Goal: Find specific page/section: Find specific page/section

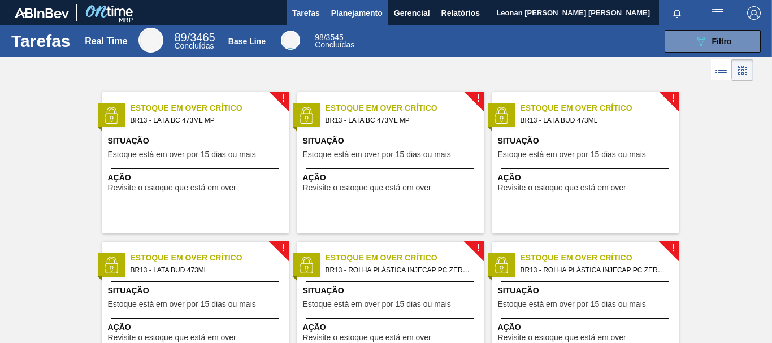
click at [367, 19] on span "Planejamento" at bounding box center [356, 13] width 51 height 14
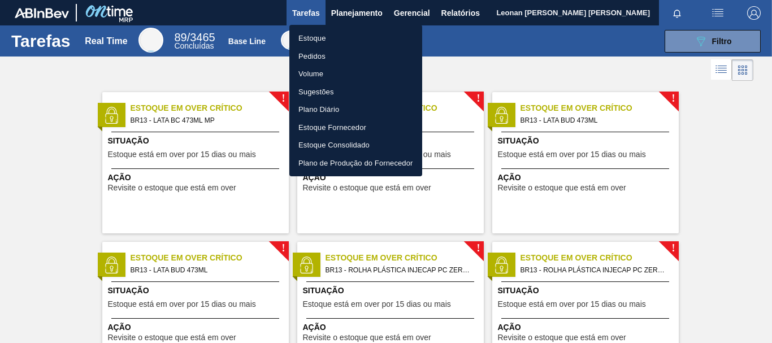
click at [321, 54] on li "Pedidos" at bounding box center [355, 56] width 133 height 18
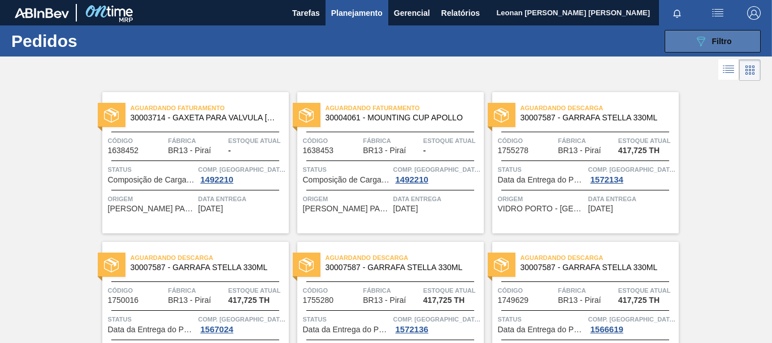
click at [675, 38] on button "089F7B8B-B2A5-4AFE-B5C0-19BA573D28AC Filtro" at bounding box center [712, 41] width 96 height 23
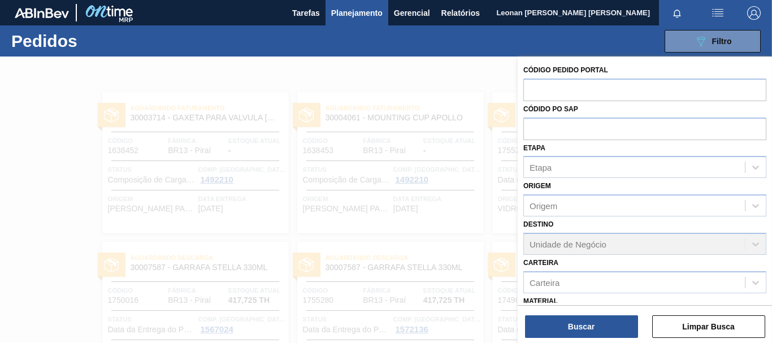
scroll to position [131, 0]
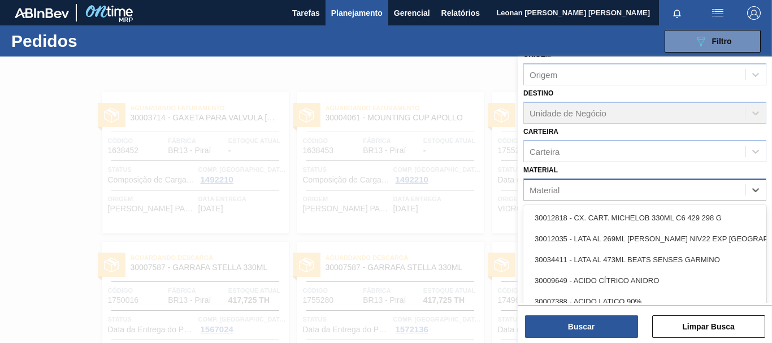
click at [566, 188] on div "Material" at bounding box center [634, 189] width 221 height 16
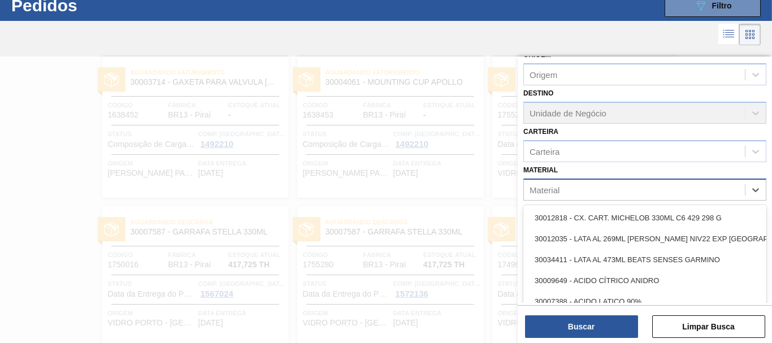
scroll to position [36, 0]
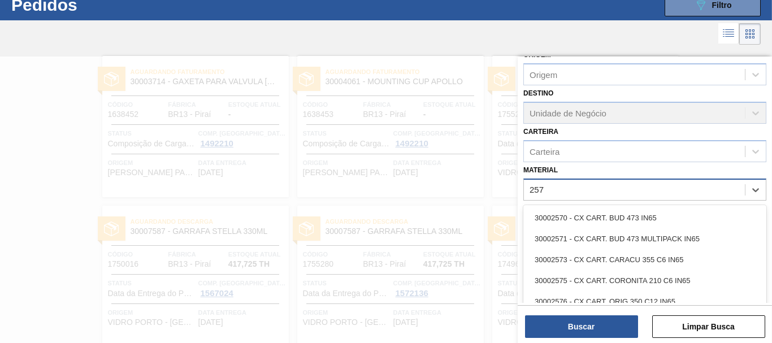
type input "2575"
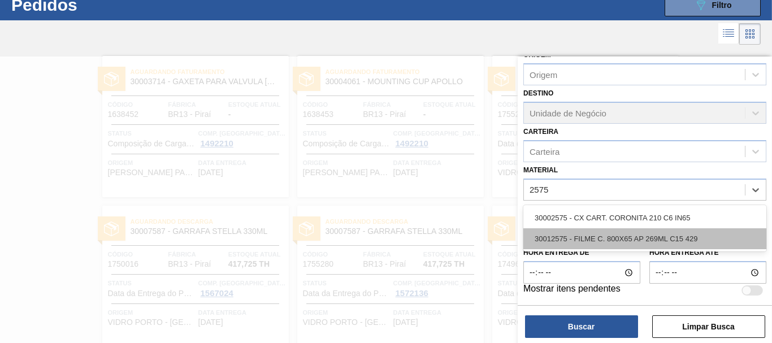
click at [610, 233] on div "30012575 - FILME C. 800X65 AP 269ML C15 429" at bounding box center [644, 238] width 243 height 21
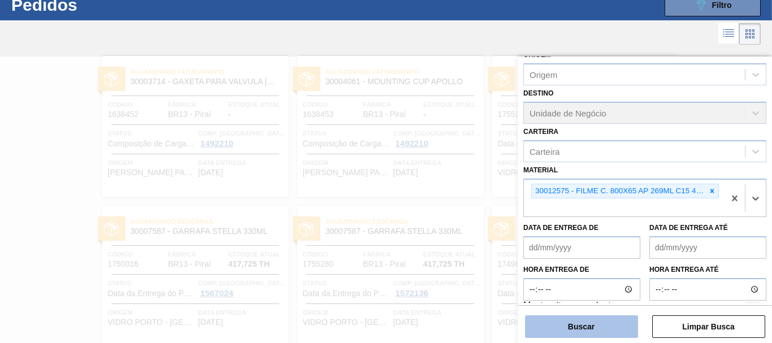
click at [602, 323] on button "Buscar" at bounding box center [581, 326] width 113 height 23
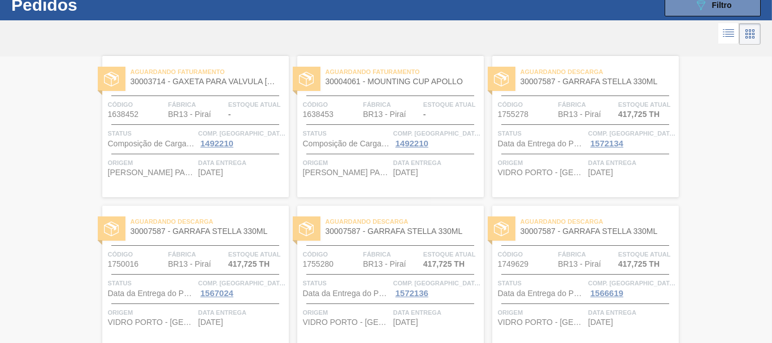
scroll to position [0, 0]
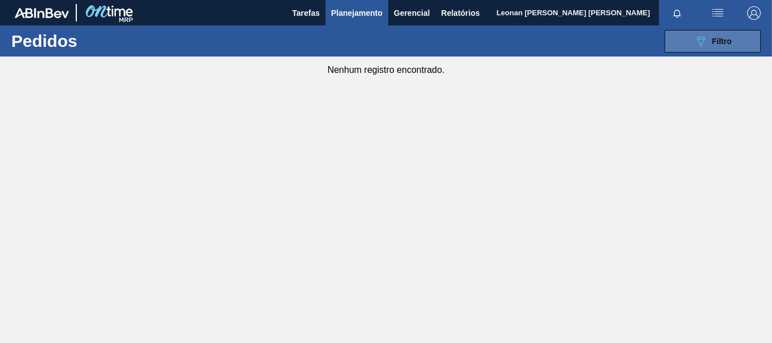
click at [681, 36] on button "089F7B8B-B2A5-4AFE-B5C0-19BA573D28AC Filtro" at bounding box center [712, 41] width 96 height 23
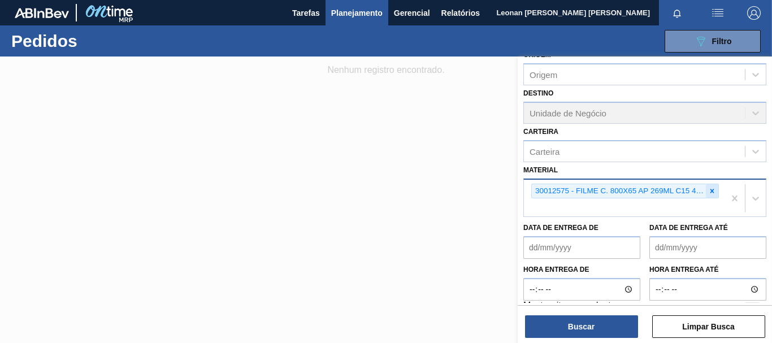
click at [713, 192] on icon at bounding box center [712, 191] width 8 height 8
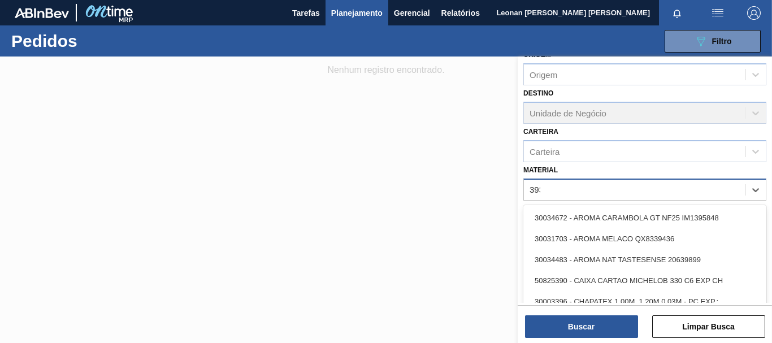
type input "3934"
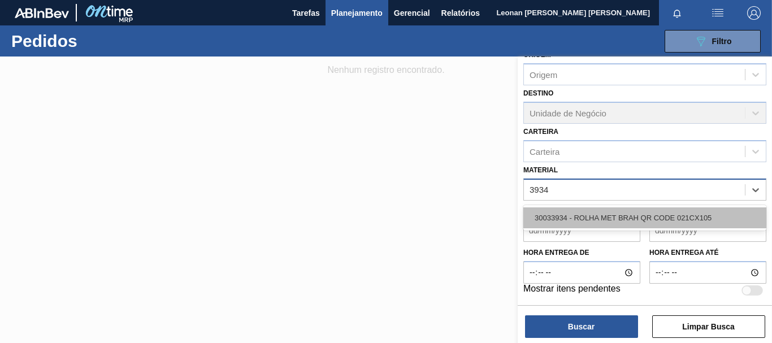
click at [640, 219] on div "30033934 - ROLHA MET BRAH QR CODE 021CX105" at bounding box center [644, 217] width 243 height 21
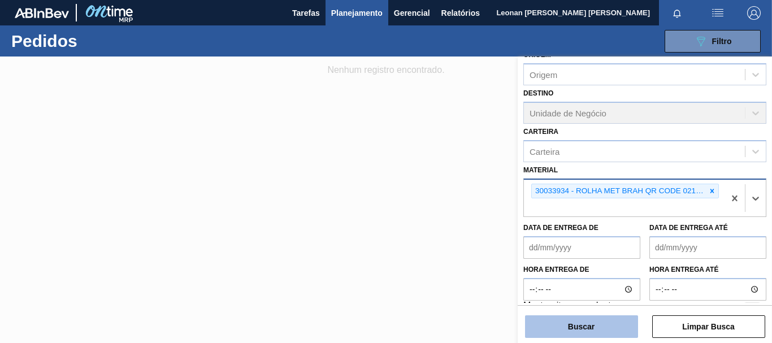
click at [619, 324] on button "Buscar" at bounding box center [581, 326] width 113 height 23
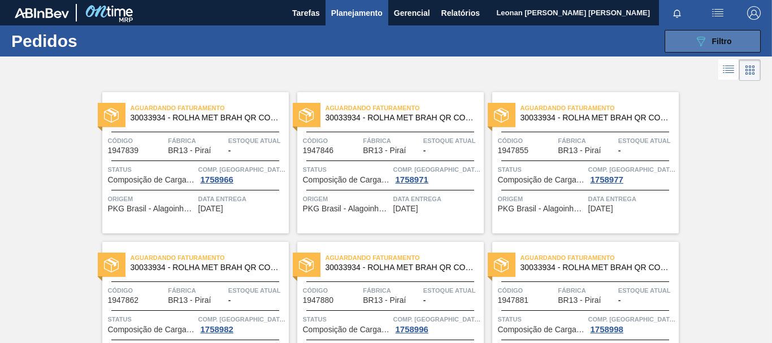
click at [683, 44] on button "089F7B8B-B2A5-4AFE-B5C0-19BA573D28AC Filtro" at bounding box center [712, 41] width 96 height 23
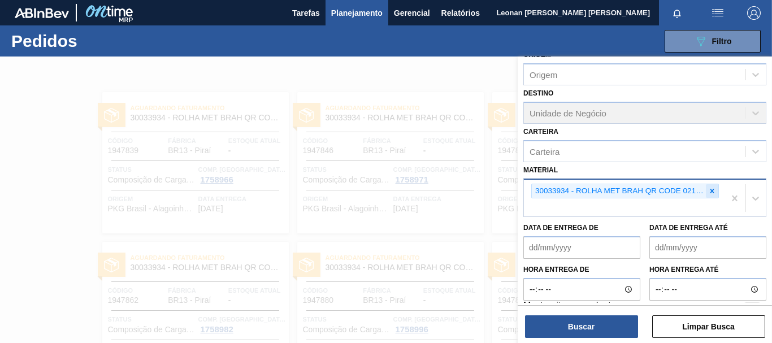
click at [709, 191] on icon at bounding box center [712, 191] width 8 height 8
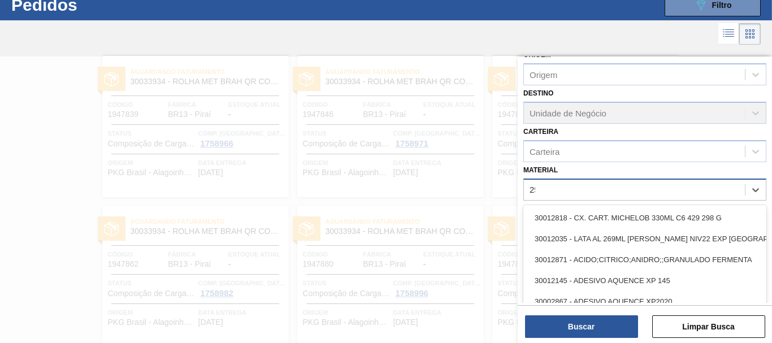
scroll to position [36, 0]
type input "2598"
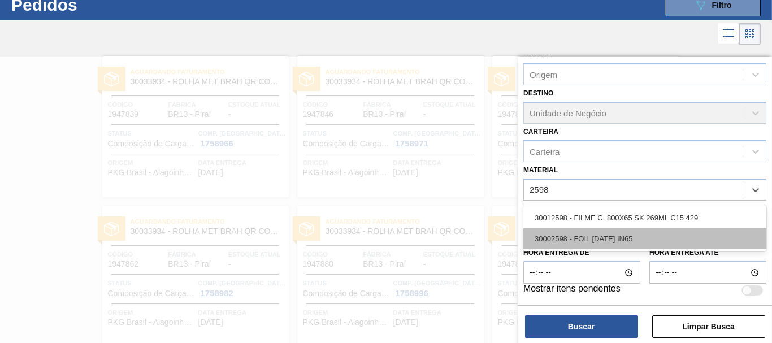
click at [651, 235] on div "30002598 - FOIL [DATE] IN65" at bounding box center [644, 238] width 243 height 21
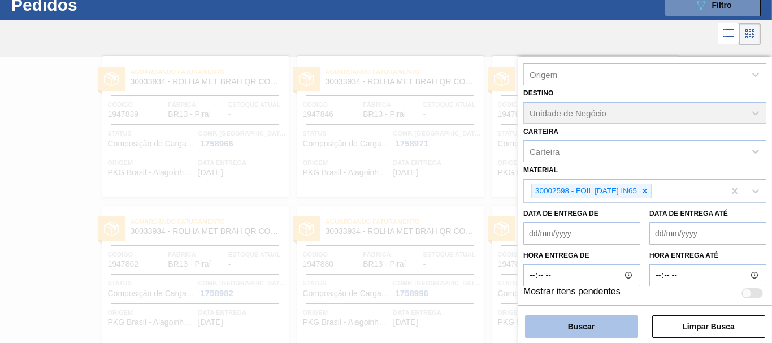
click at [612, 320] on button "Buscar" at bounding box center [581, 326] width 113 height 23
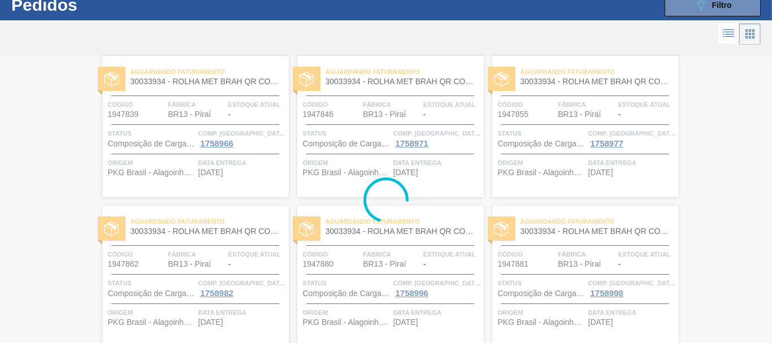
scroll to position [0, 0]
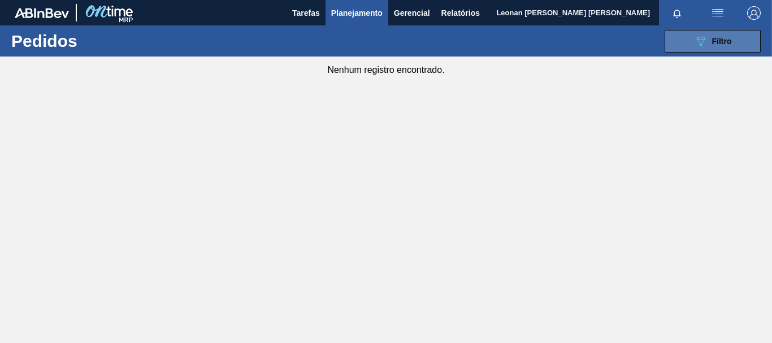
click at [701, 33] on button "089F7B8B-B2A5-4AFE-B5C0-19BA573D28AC Filtro" at bounding box center [712, 41] width 96 height 23
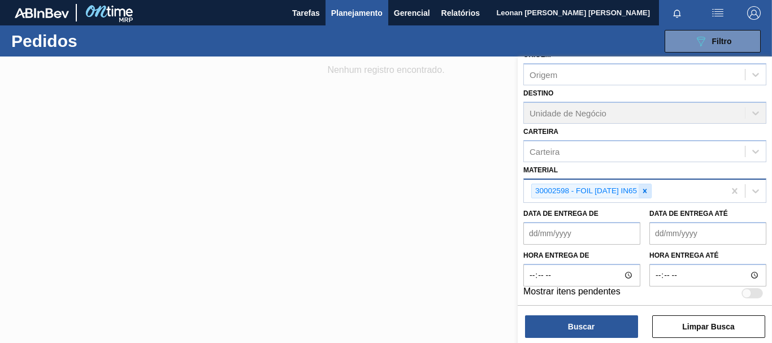
click at [645, 190] on icon at bounding box center [645, 191] width 4 height 4
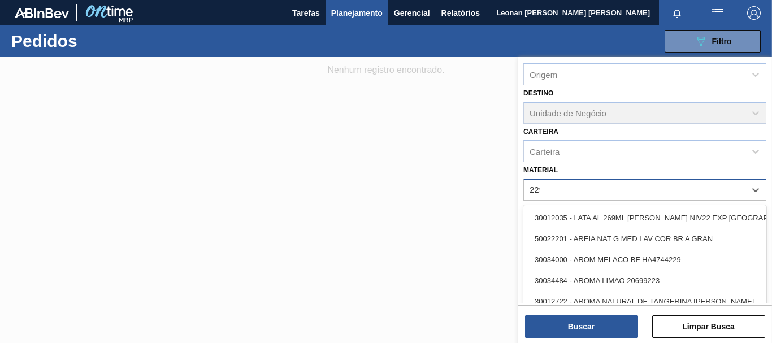
type input "2293"
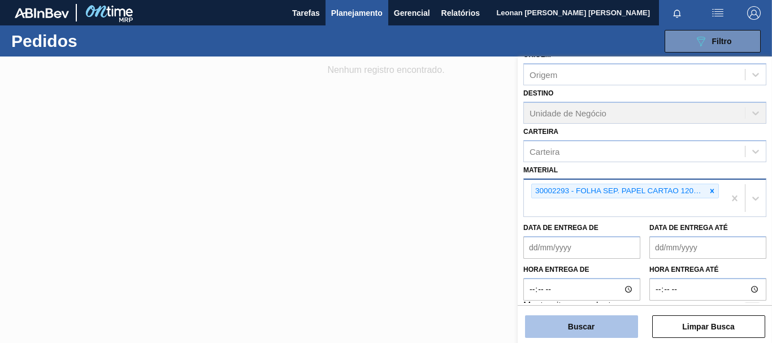
click at [588, 327] on button "Buscar" at bounding box center [581, 326] width 113 height 23
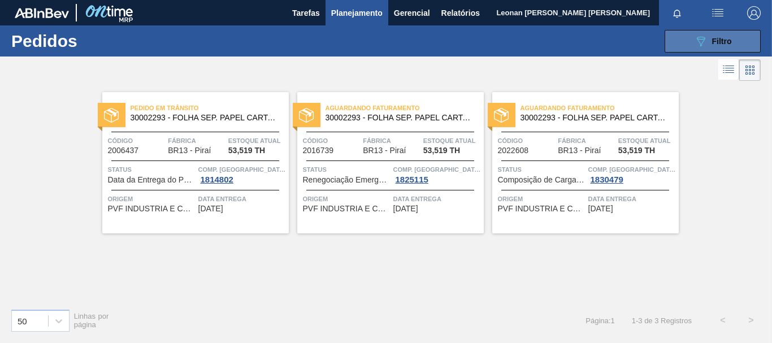
click at [702, 44] on icon "089F7B8B-B2A5-4AFE-B5C0-19BA573D28AC" at bounding box center [701, 41] width 14 height 14
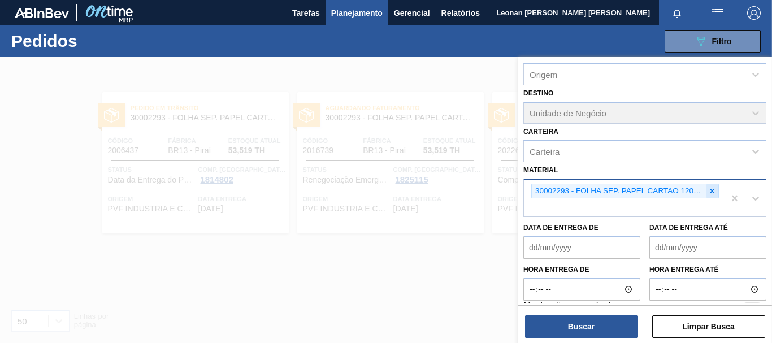
click at [712, 193] on icon at bounding box center [712, 191] width 8 height 8
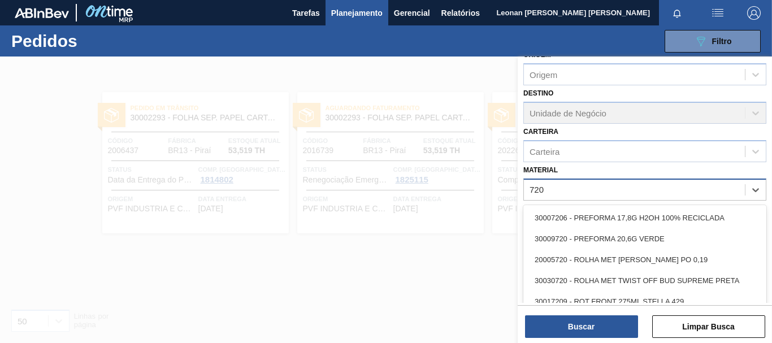
type input "7206"
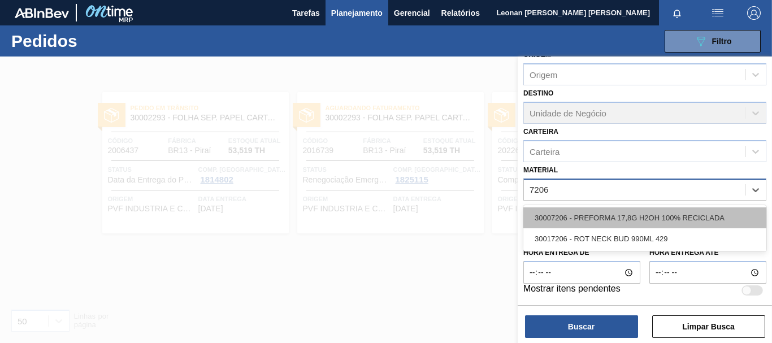
click at [689, 220] on div "30007206 - PREFORMA 17,8G H2OH 100% RECICLADA" at bounding box center [644, 217] width 243 height 21
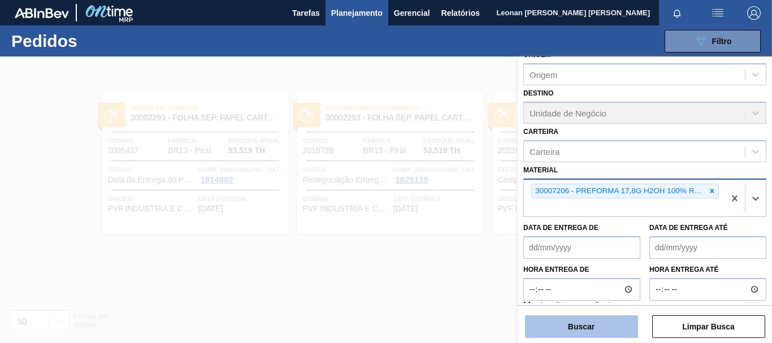
click at [612, 327] on button "Buscar" at bounding box center [581, 326] width 113 height 23
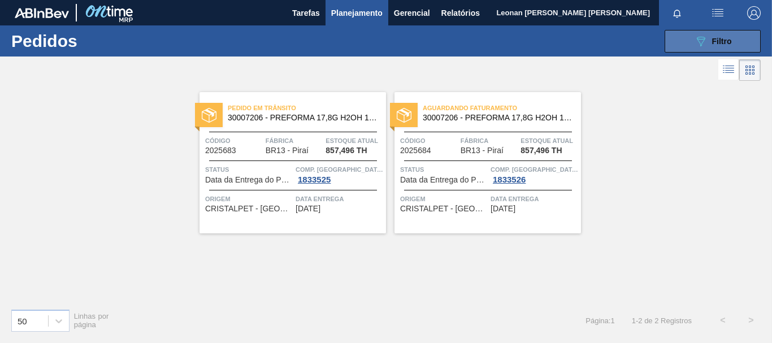
click at [677, 41] on button "089F7B8B-B2A5-4AFE-B5C0-19BA573D28AC Filtro" at bounding box center [712, 41] width 96 height 23
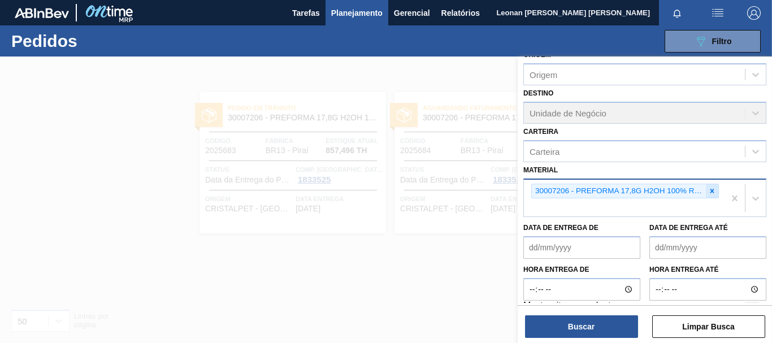
click at [712, 192] on icon at bounding box center [712, 191] width 8 height 8
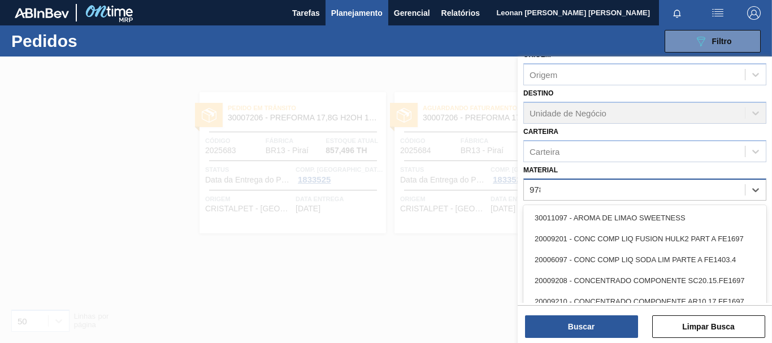
type input "9782"
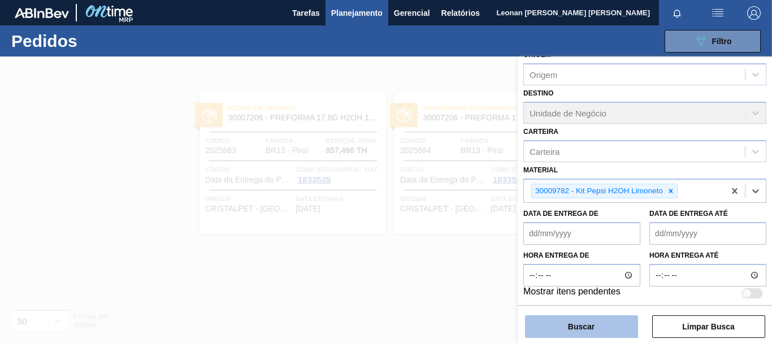
click at [614, 333] on button "Buscar" at bounding box center [581, 326] width 113 height 23
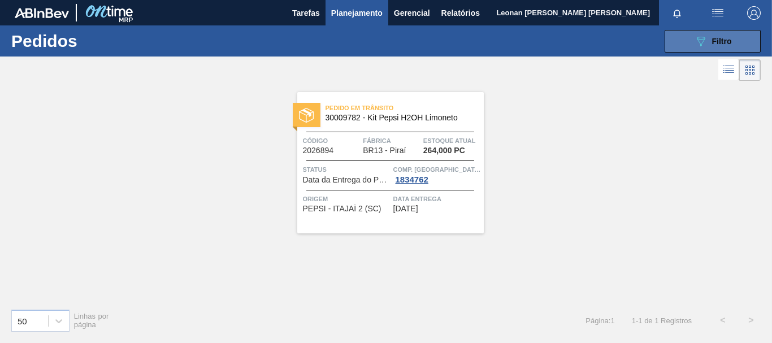
click at [733, 46] on button "089F7B8B-B2A5-4AFE-B5C0-19BA573D28AC Filtro" at bounding box center [712, 41] width 96 height 23
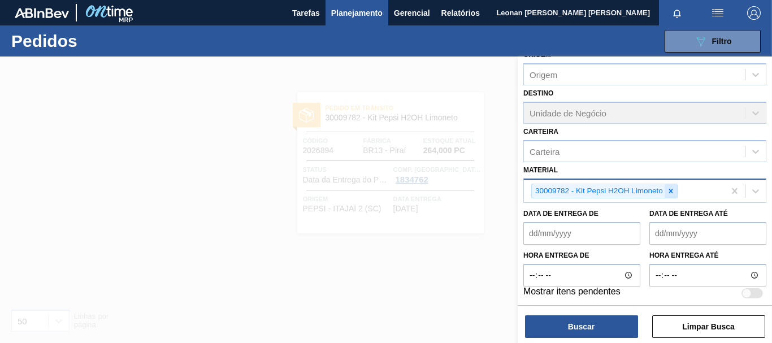
click at [673, 195] on icon at bounding box center [671, 191] width 8 height 8
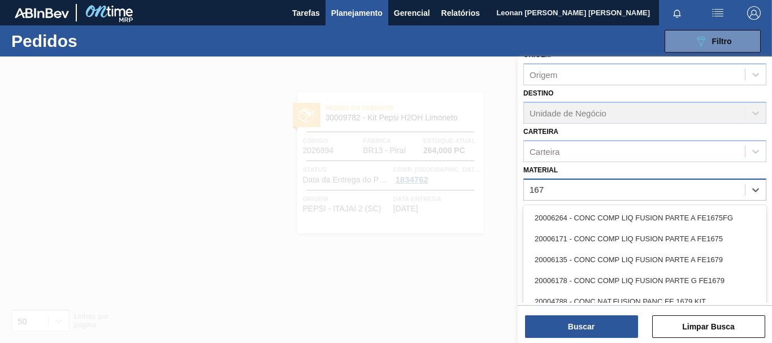
type input "1671"
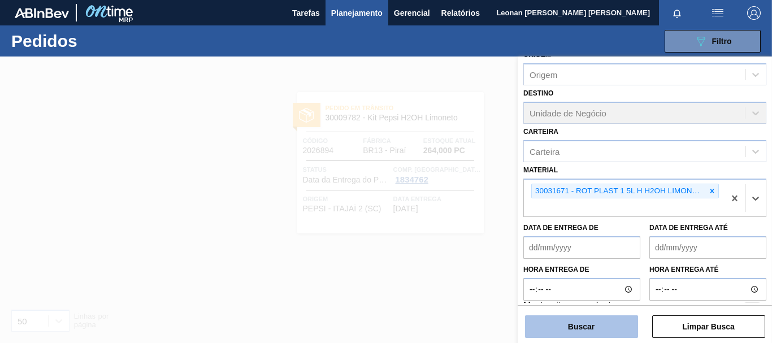
click at [602, 329] on button "Buscar" at bounding box center [581, 326] width 113 height 23
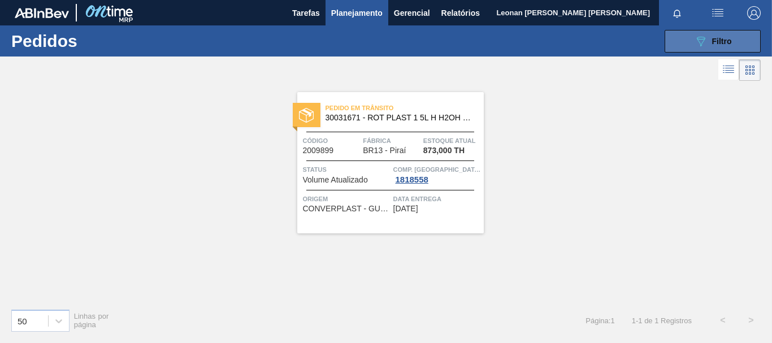
click at [692, 43] on button "089F7B8B-B2A5-4AFE-B5C0-19BA573D28AC Filtro" at bounding box center [712, 41] width 96 height 23
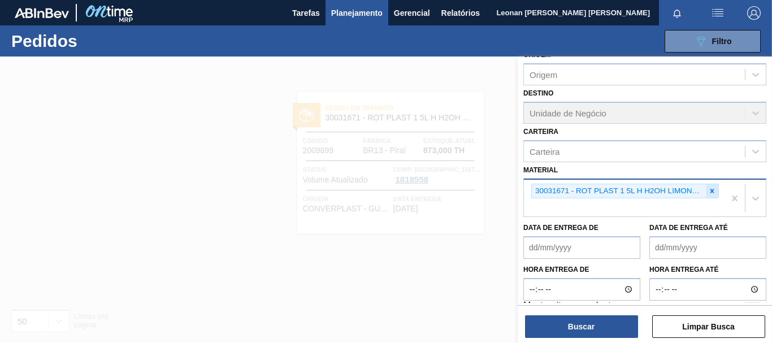
click at [708, 190] on icon at bounding box center [712, 191] width 8 height 8
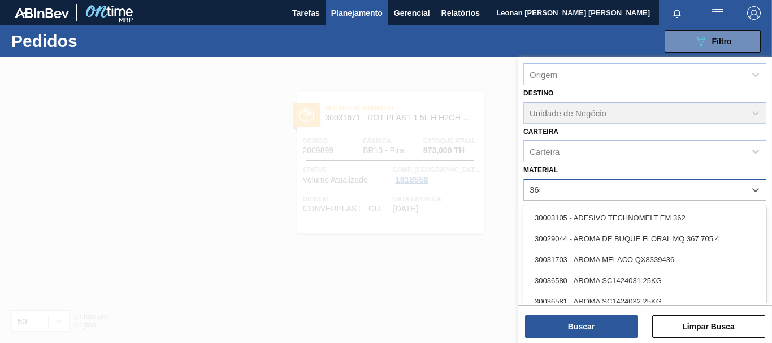
type input "3655"
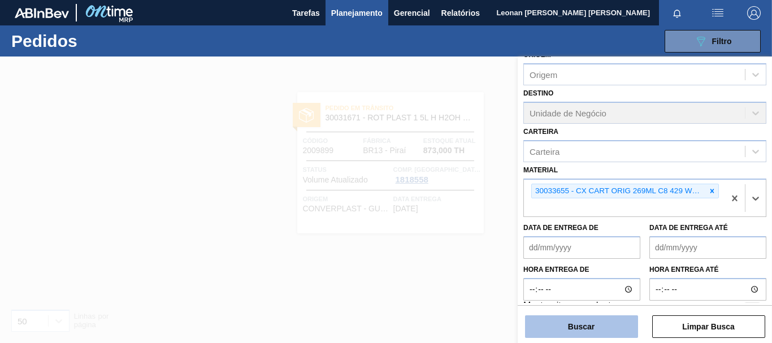
click at [615, 327] on button "Buscar" at bounding box center [581, 326] width 113 height 23
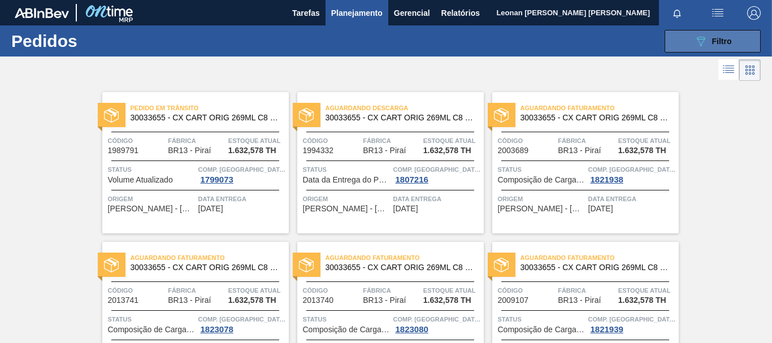
click at [729, 49] on button "089F7B8B-B2A5-4AFE-B5C0-19BA573D28AC Filtro" at bounding box center [712, 41] width 96 height 23
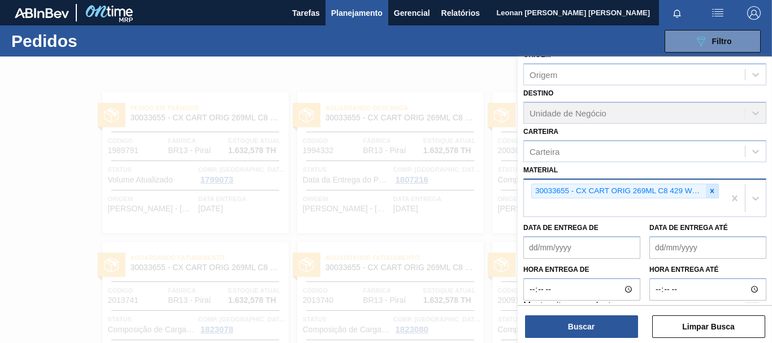
click at [711, 192] on icon at bounding box center [712, 191] width 4 height 4
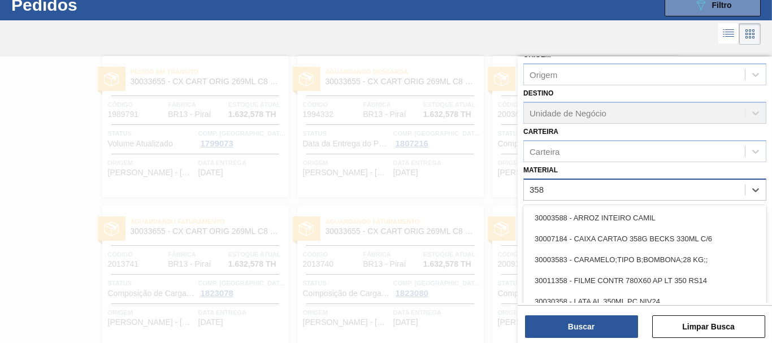
scroll to position [36, 0]
type input "3581"
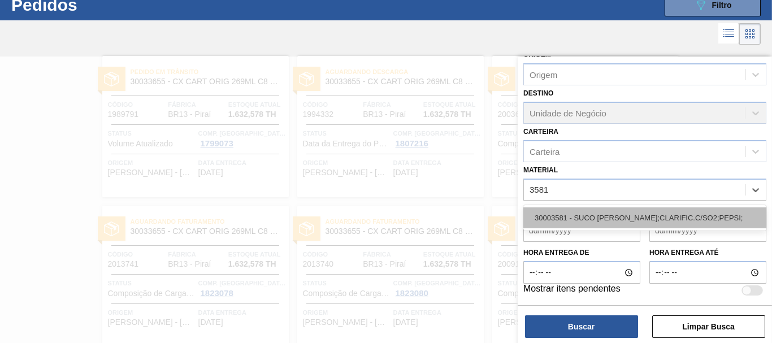
click at [687, 220] on div "30003581 - SUCO [PERSON_NAME];CLARIFIC.C/SO2;PEPSI;" at bounding box center [644, 217] width 243 height 21
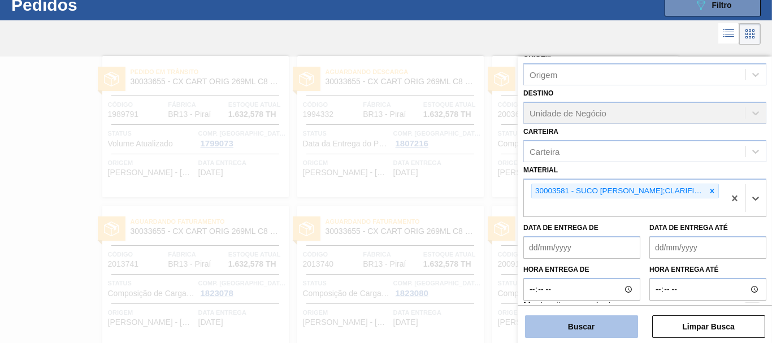
click at [608, 327] on button "Buscar" at bounding box center [581, 326] width 113 height 23
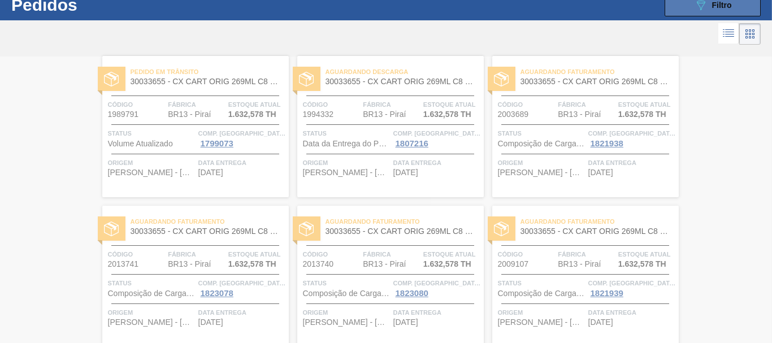
scroll to position [0, 0]
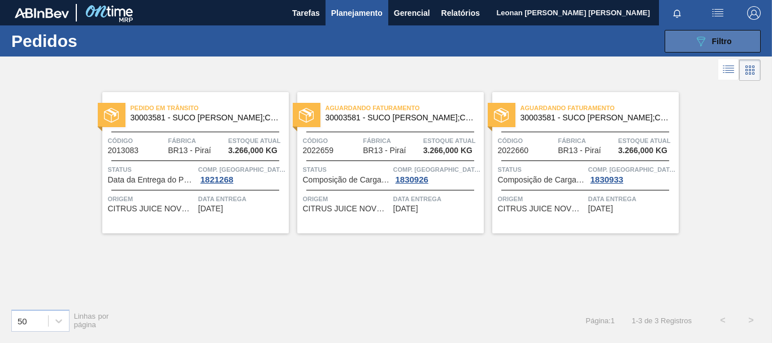
click at [723, 43] on span "Filtro" at bounding box center [722, 41] width 20 height 9
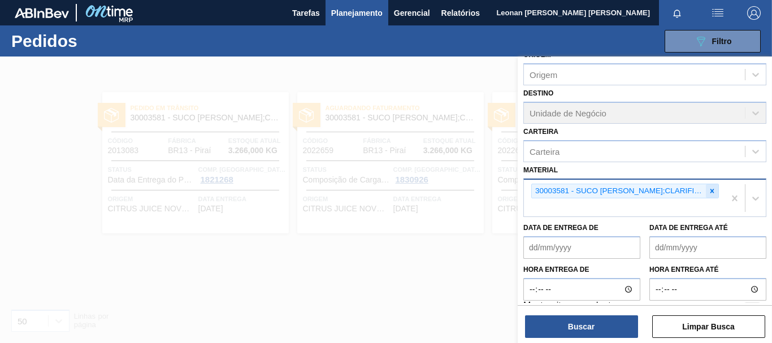
click at [712, 190] on icon at bounding box center [712, 191] width 8 height 8
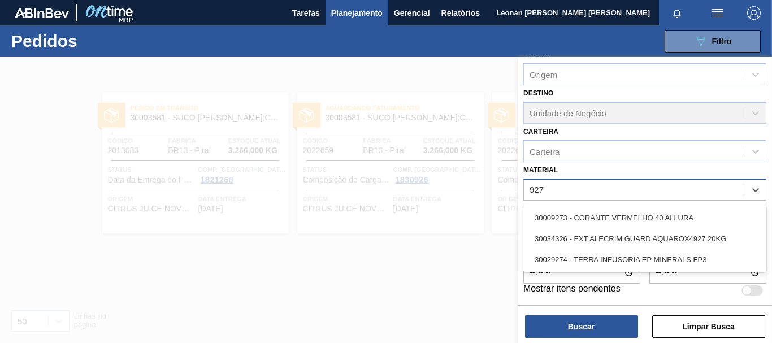
type input "9274"
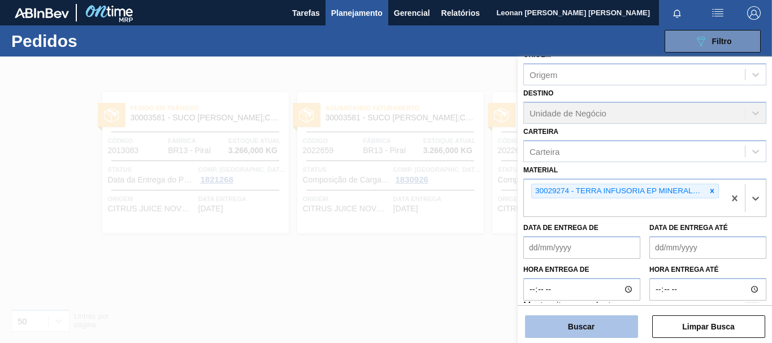
click at [611, 325] on button "Buscar" at bounding box center [581, 326] width 113 height 23
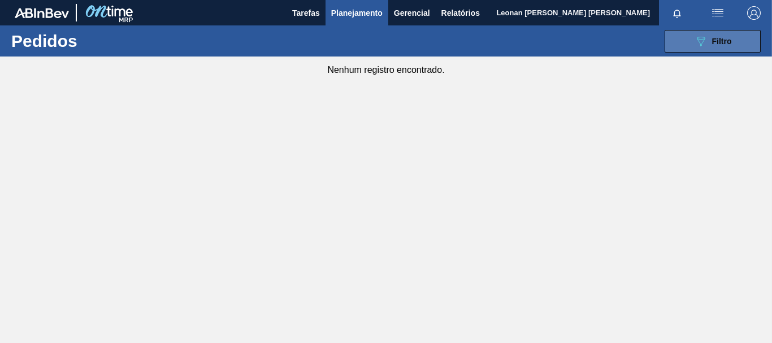
click at [712, 44] on span "Filtro" at bounding box center [722, 41] width 20 height 9
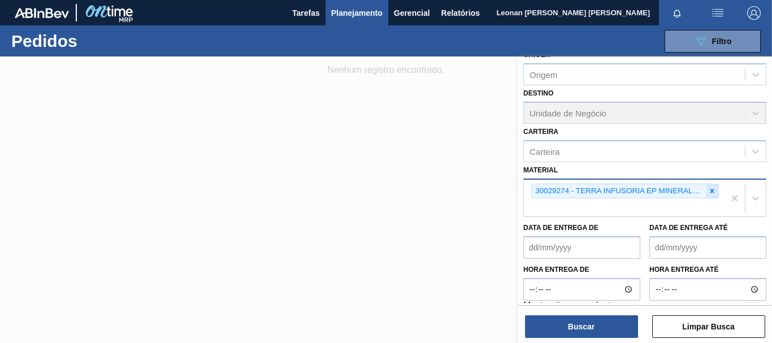
click at [712, 191] on icon at bounding box center [712, 191] width 8 height 8
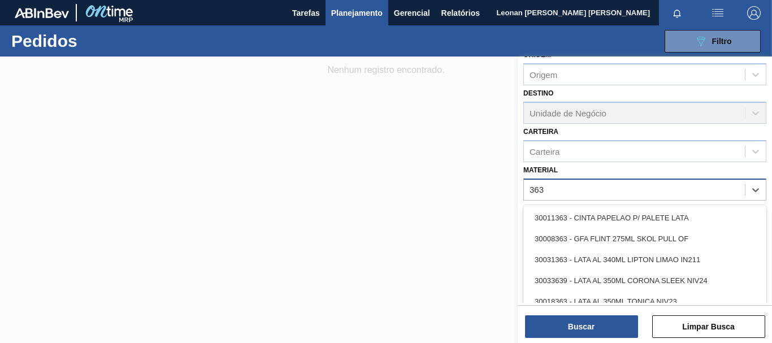
type input "3637"
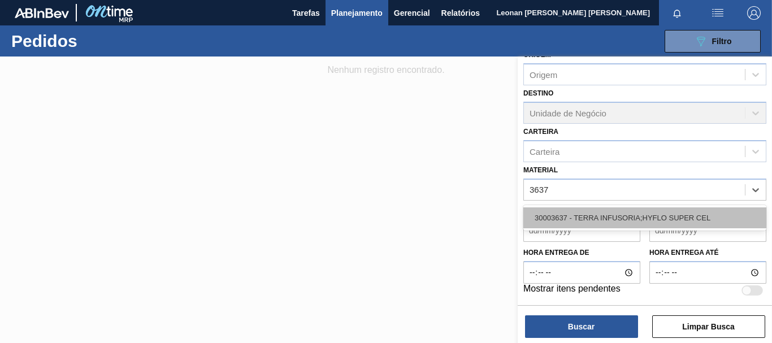
click at [712, 218] on div "30003637 - TERRA INFUSORIA;HYFLO SUPER CEL" at bounding box center [644, 217] width 243 height 21
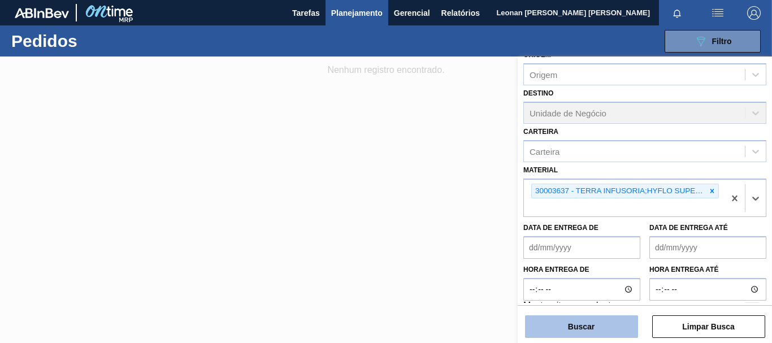
click at [628, 320] on button "Buscar" at bounding box center [581, 326] width 113 height 23
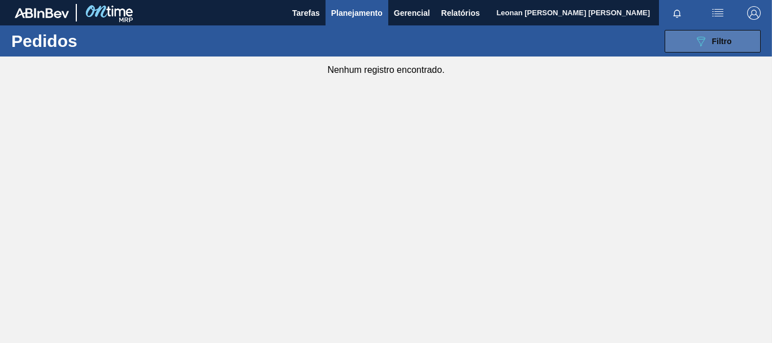
click at [731, 40] on span "Filtro" at bounding box center [722, 41] width 20 height 9
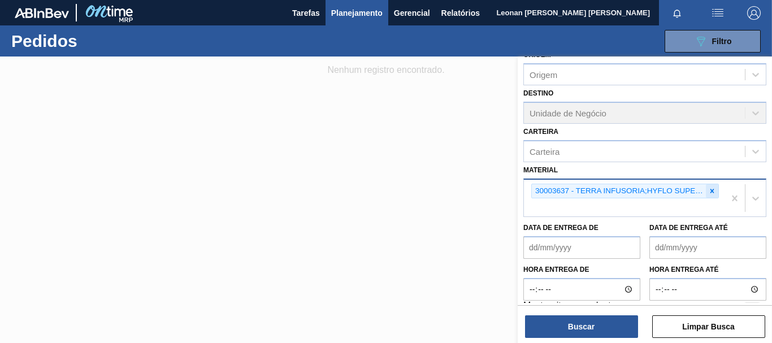
click at [712, 191] on icon at bounding box center [712, 191] width 8 height 8
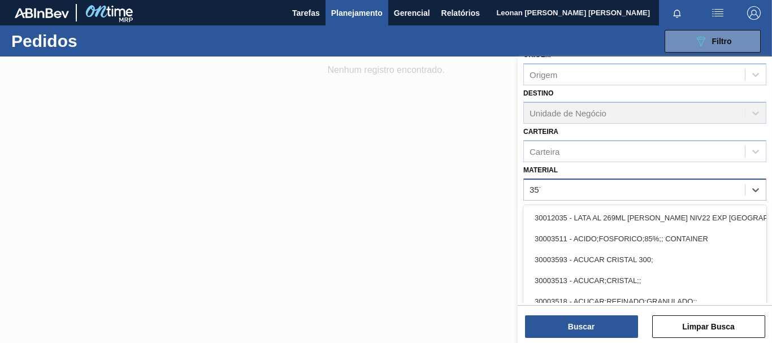
type input "3577"
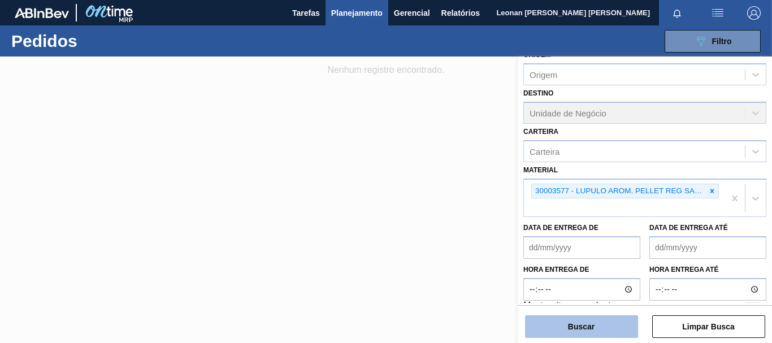
click at [598, 321] on button "Buscar" at bounding box center [581, 326] width 113 height 23
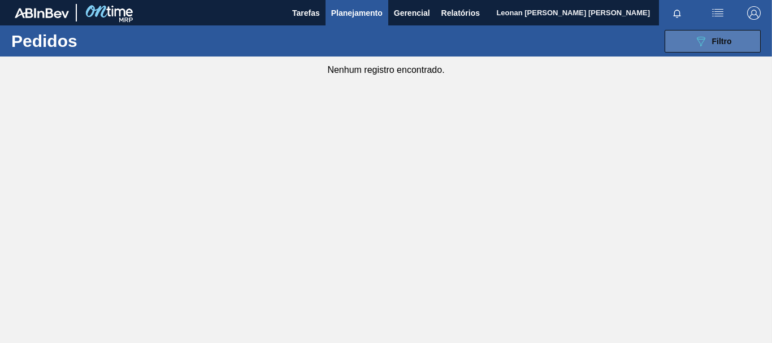
click at [700, 37] on icon at bounding box center [701, 42] width 8 height 10
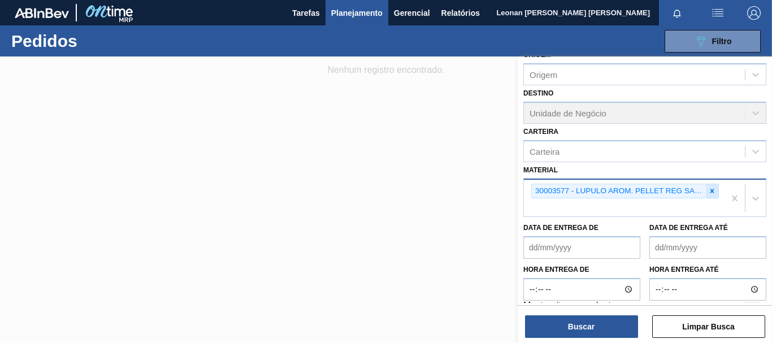
click at [711, 193] on icon at bounding box center [712, 191] width 4 height 4
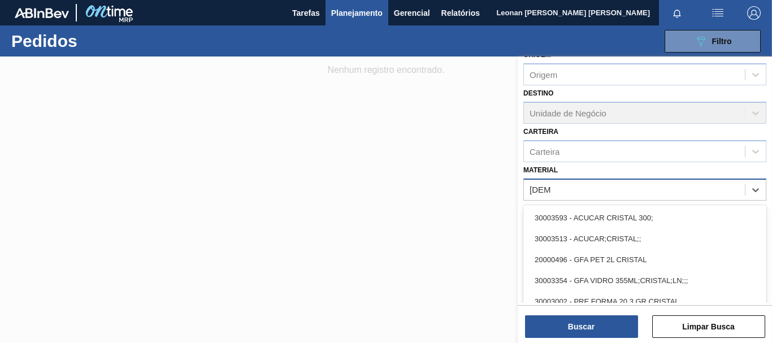
type input "cristal"
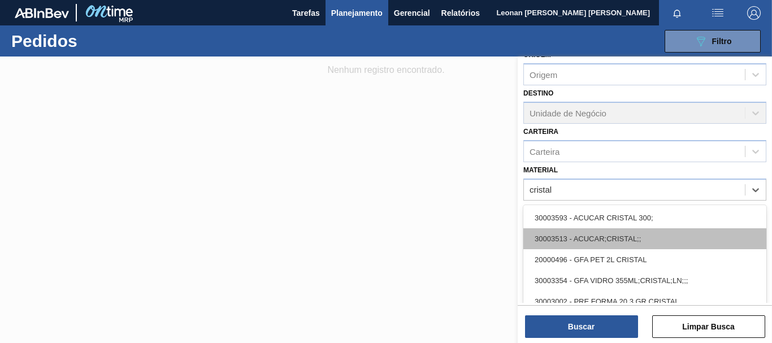
click at [632, 240] on div "30003513 - ACUCAR;CRISTAL;;" at bounding box center [644, 238] width 243 height 21
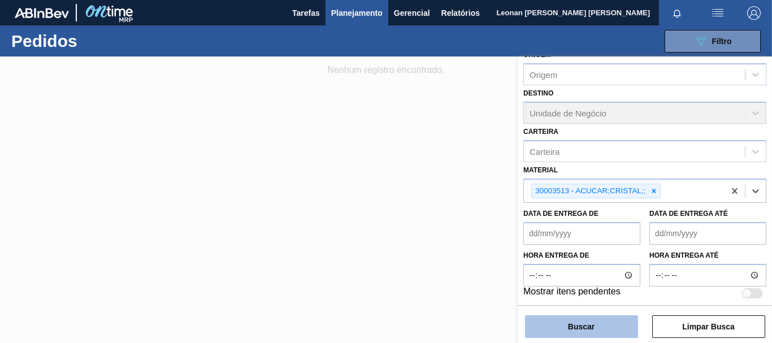
click at [611, 326] on button "Buscar" at bounding box center [581, 326] width 113 height 23
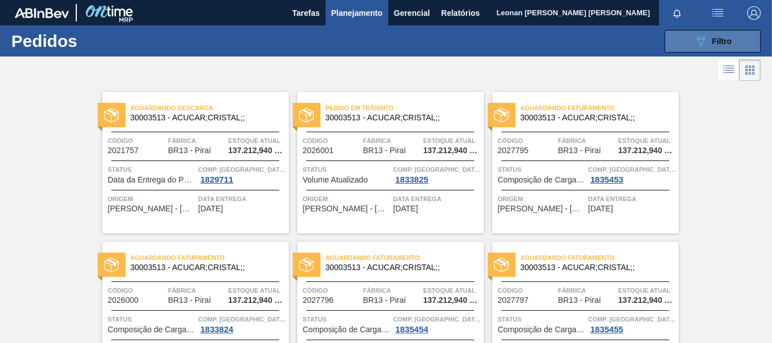
click at [708, 38] on div "089F7B8B-B2A5-4AFE-B5C0-19BA573D28AC Filtro" at bounding box center [713, 41] width 38 height 14
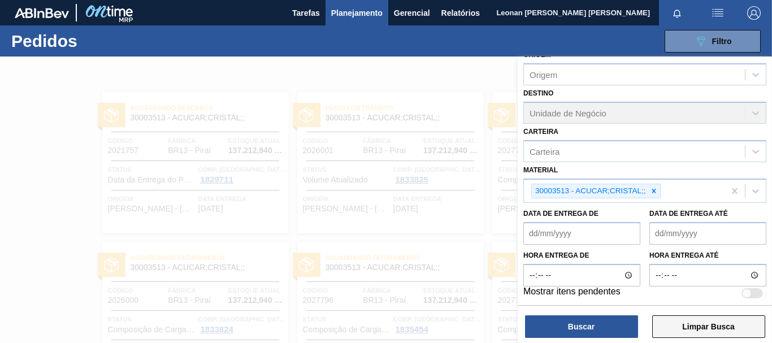
click at [744, 332] on button "Limpar Busca" at bounding box center [708, 326] width 113 height 23
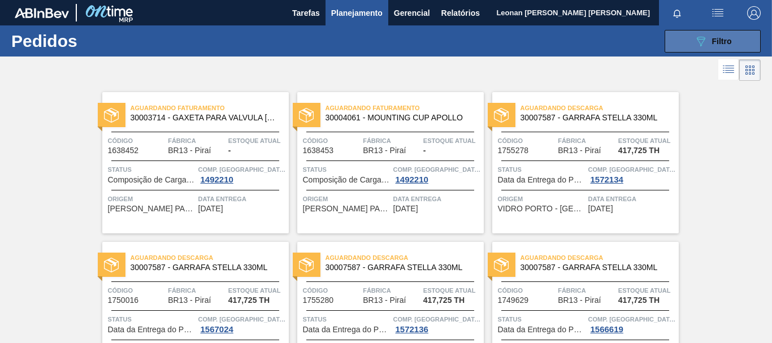
click at [702, 40] on icon at bounding box center [701, 42] width 8 height 10
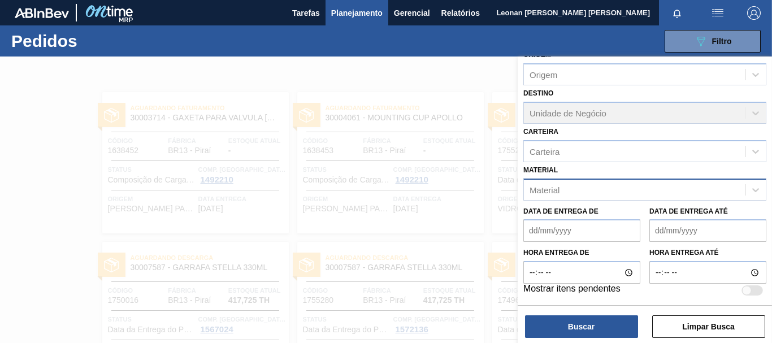
click at [645, 186] on div "Material" at bounding box center [634, 189] width 221 height 16
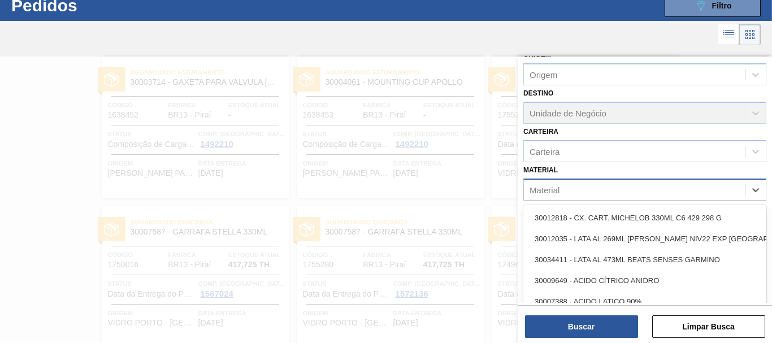
scroll to position [36, 0]
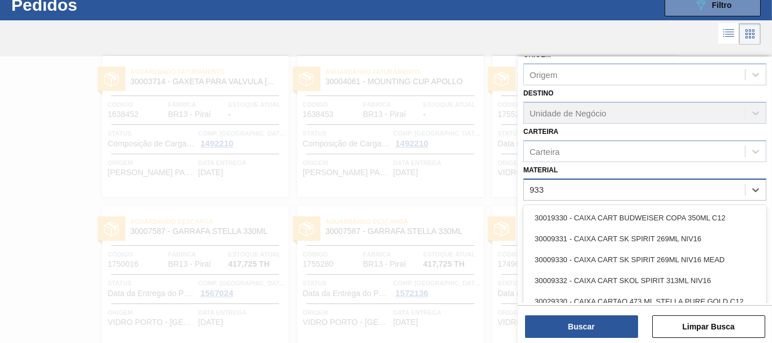
type input "9330"
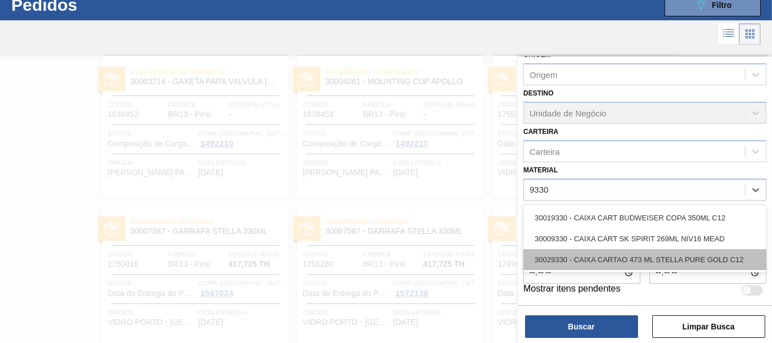
click at [639, 260] on div "30029330 - CAIXA CARTAO 473 ML STELLA PURE GOLD C12" at bounding box center [644, 259] width 243 height 21
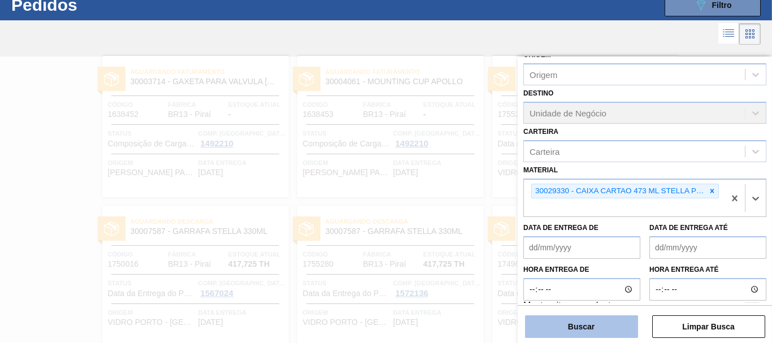
click at [602, 321] on button "Buscar" at bounding box center [581, 326] width 113 height 23
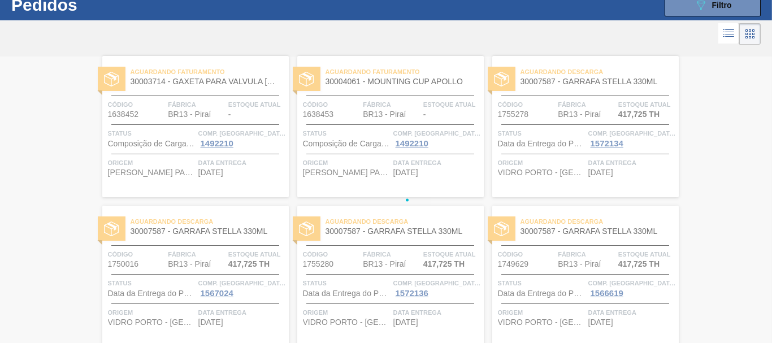
scroll to position [0, 0]
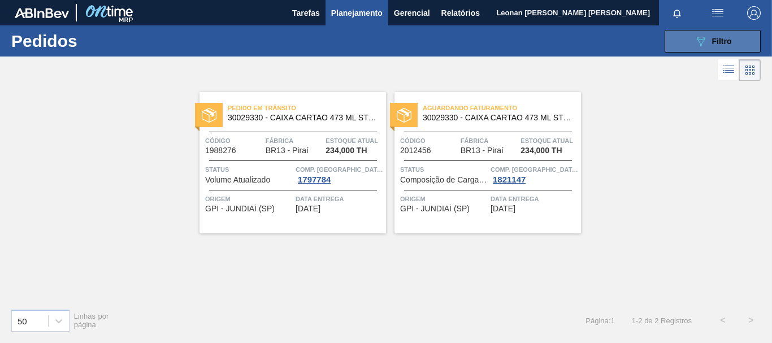
click at [693, 40] on button "089F7B8B-B2A5-4AFE-B5C0-19BA573D28AC Filtro" at bounding box center [712, 41] width 96 height 23
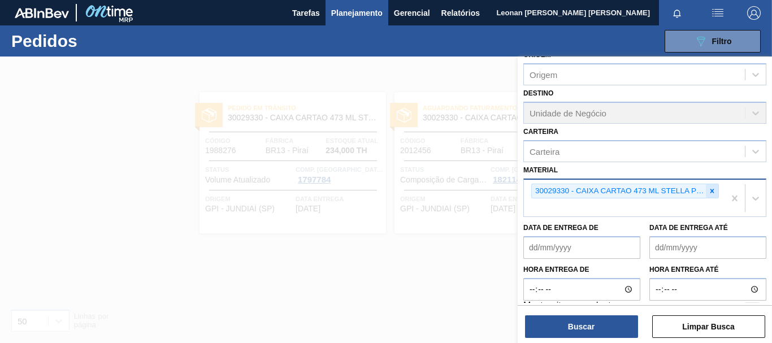
click at [714, 190] on icon at bounding box center [712, 191] width 8 height 8
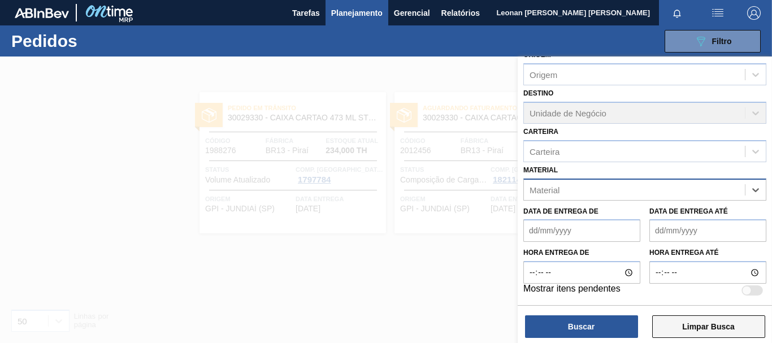
click at [718, 326] on button "Limpar Busca" at bounding box center [708, 326] width 113 height 23
